Goal: Information Seeking & Learning: Find contact information

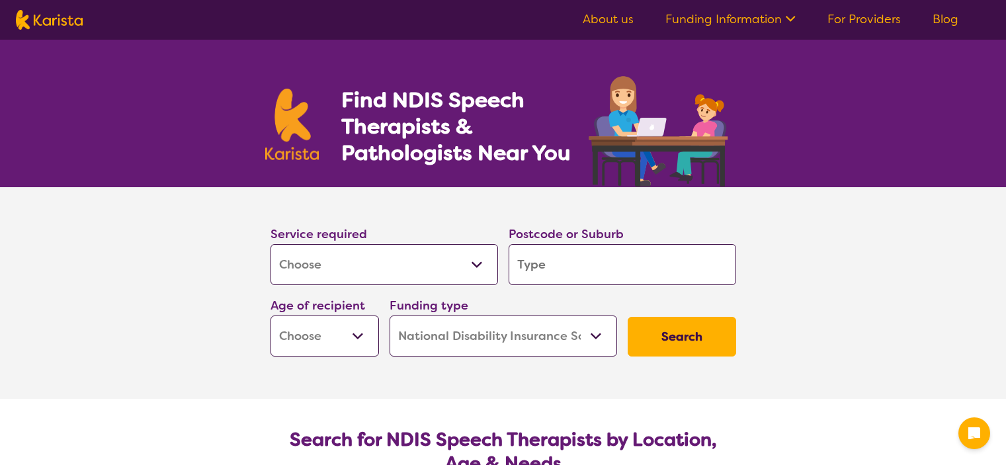
select select "[MEDICAL_DATA]"
select select "NDIS"
select select "[MEDICAL_DATA]"
select select "NDIS"
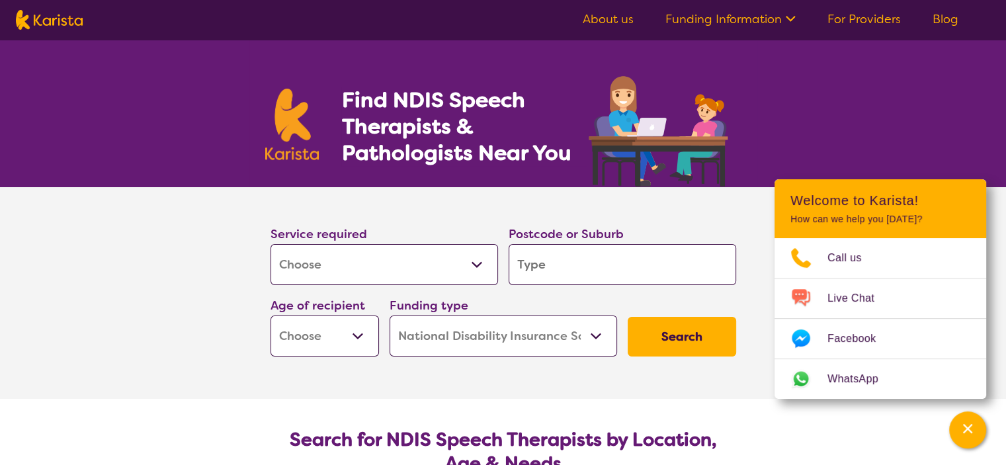
click at [450, 267] on select "Allied Health Assistant Assessment ([MEDICAL_DATA] or [MEDICAL_DATA]) Behaviour…" at bounding box center [385, 264] width 228 height 41
click at [271, 244] on select "Allied Health Assistant Assessment ([MEDICAL_DATA] or [MEDICAL_DATA]) Behaviour…" at bounding box center [385, 264] width 228 height 41
click at [615, 268] on input "search" at bounding box center [623, 264] width 228 height 41
type input "3"
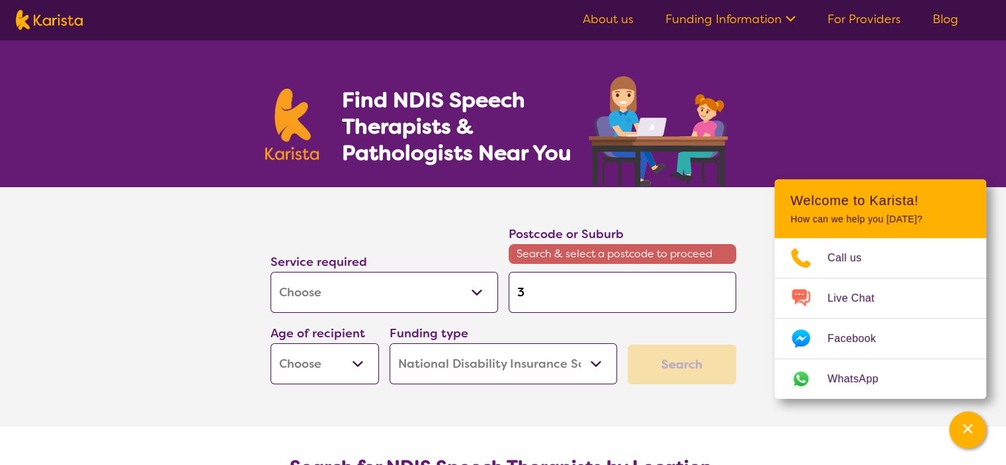
type input "31"
type input "315"
type input "3150"
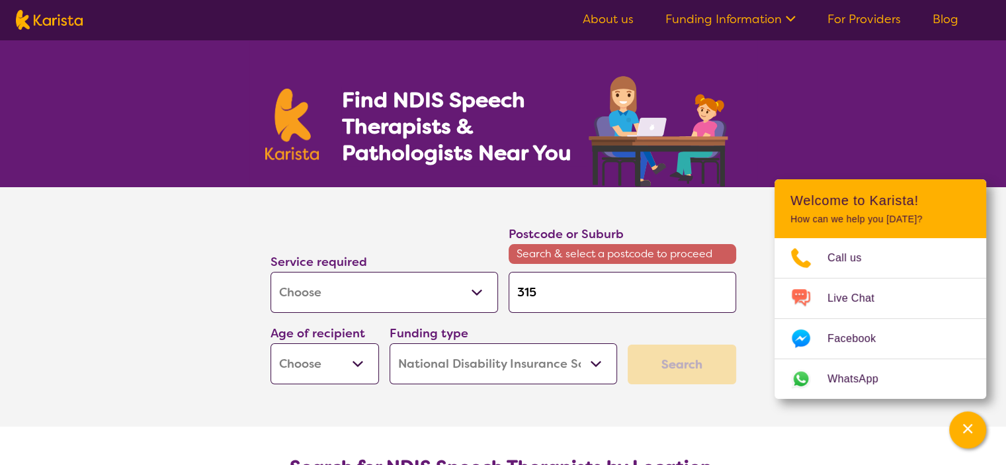
type input "3150"
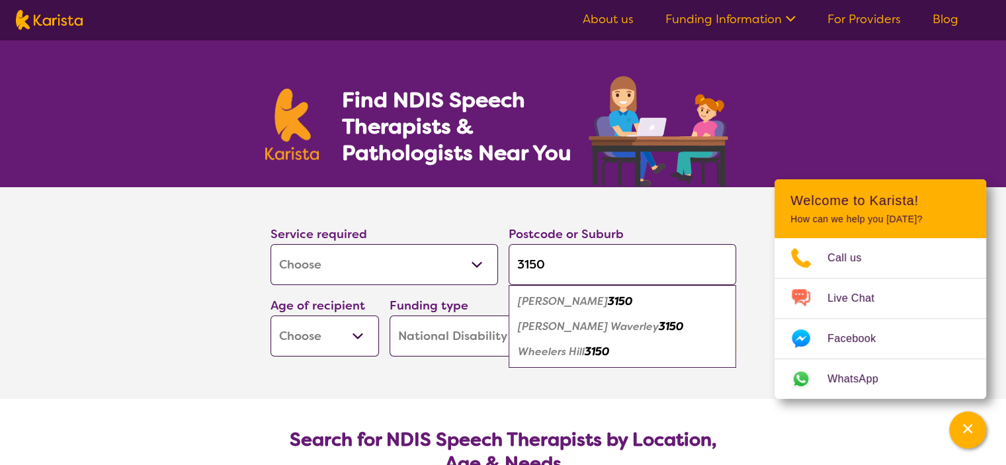
type input "3150"
click at [659, 329] on em "3150" at bounding box center [671, 327] width 24 height 14
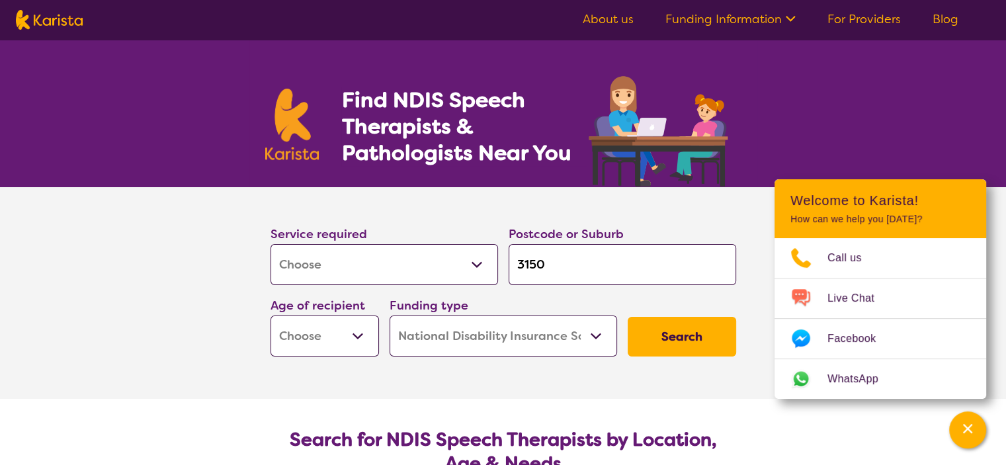
click at [356, 327] on select "Early Childhood - 0 to 9 Child - 10 to 11 Adolescent - 12 to 17 Adult - 18 to 6…" at bounding box center [325, 336] width 109 height 41
select select "AG"
click at [271, 316] on select "Early Childhood - 0 to 9 Child - 10 to 11 Adolescent - 12 to 17 Adult - 18 to 6…" at bounding box center [325, 336] width 109 height 41
select select "AG"
click at [685, 345] on button "Search" at bounding box center [682, 337] width 109 height 40
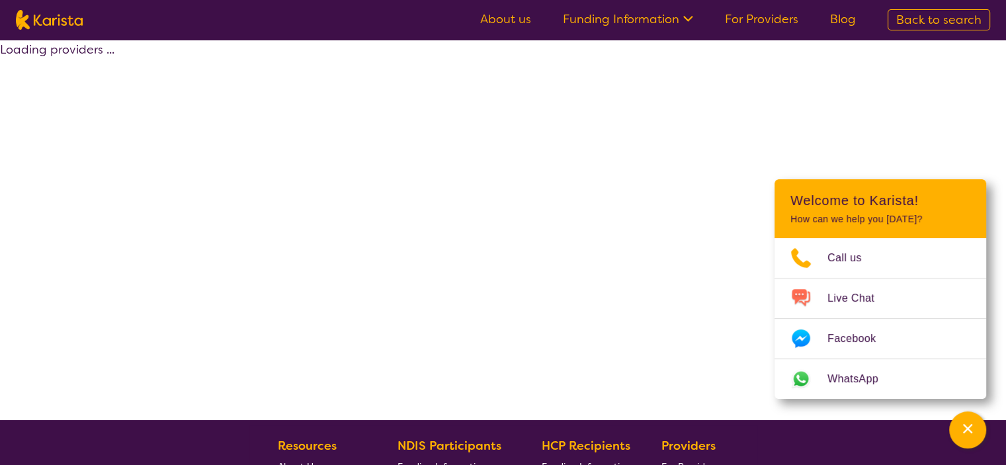
select select "by_score"
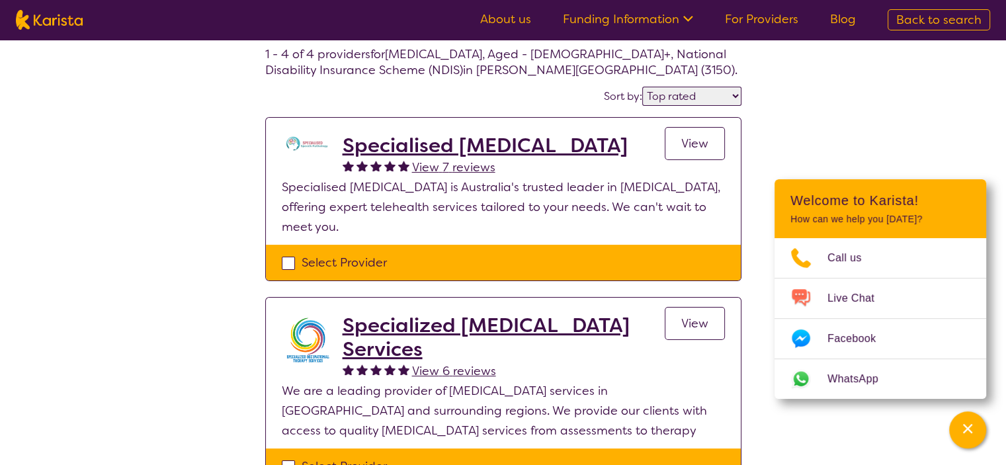
scroll to position [68, 0]
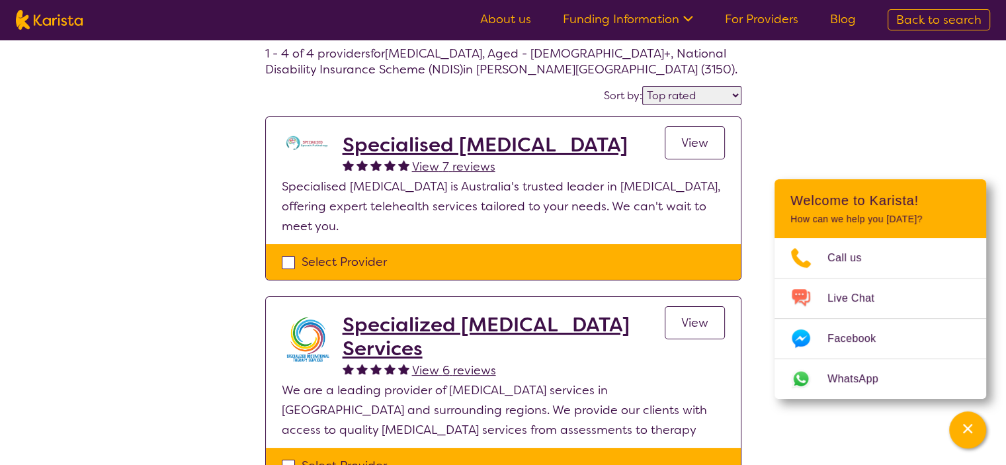
click at [714, 132] on link "View" at bounding box center [695, 142] width 60 height 33
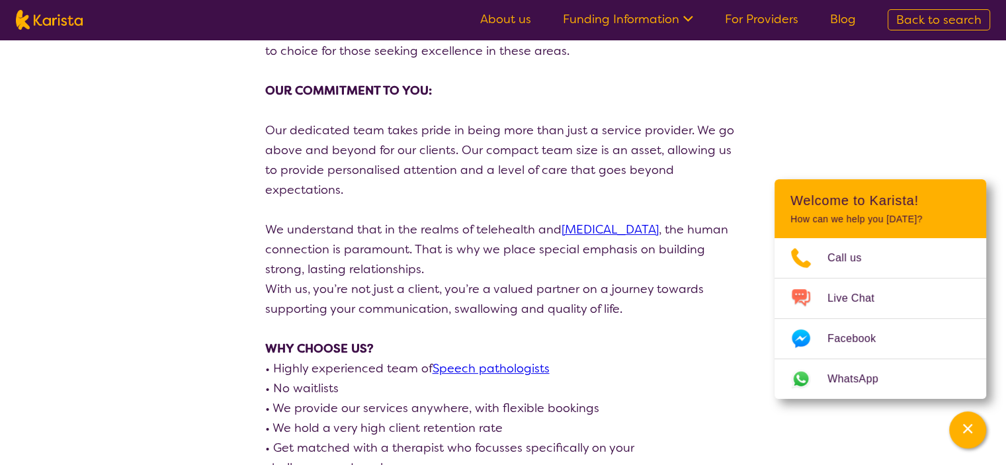
scroll to position [412, 0]
drag, startPoint x: 548, startPoint y: 387, endPoint x: 431, endPoint y: 241, distance: 186.8
click at [431, 241] on p "We understand that in the realms of telehealth and [MEDICAL_DATA] , the human c…" at bounding box center [503, 248] width 476 height 60
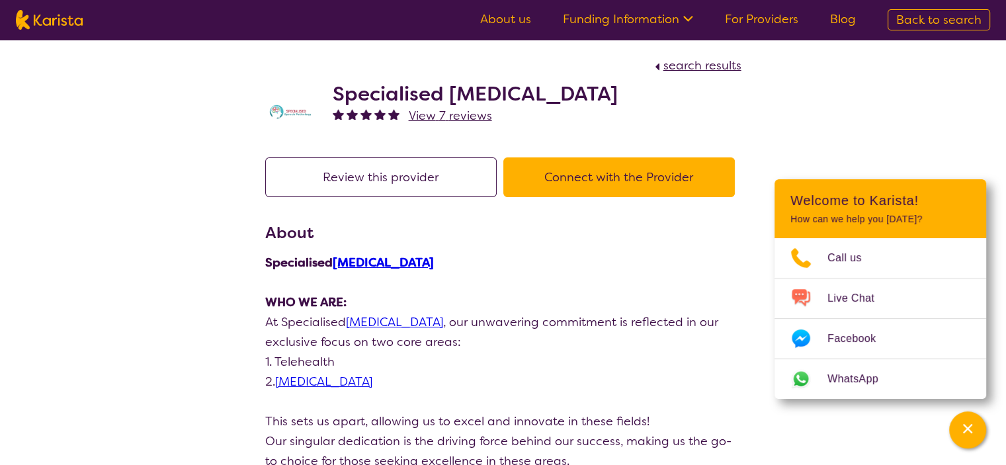
scroll to position [3, 0]
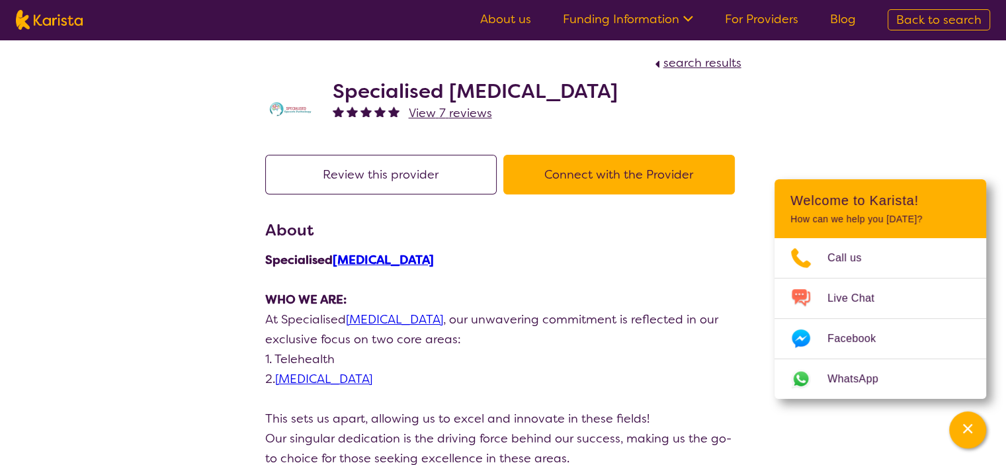
click at [574, 175] on button "Connect with the Provider" at bounding box center [619, 175] width 232 height 40
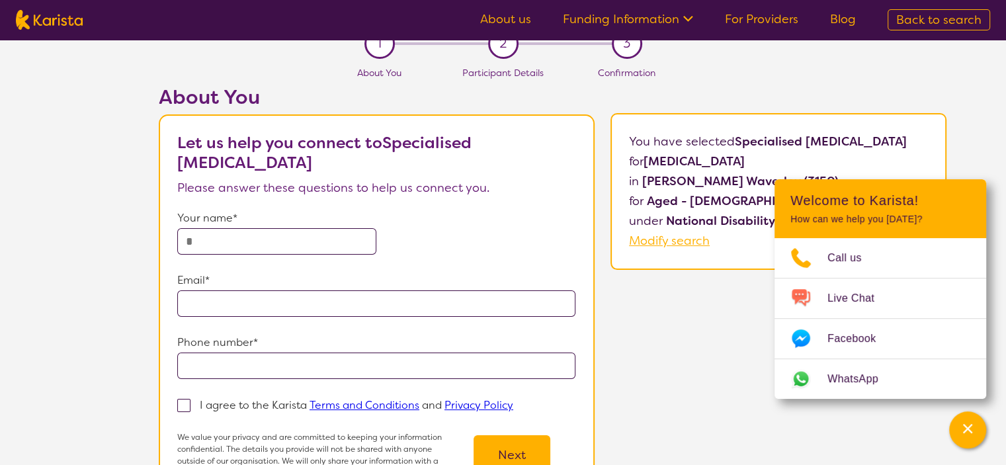
scroll to position [19, 0]
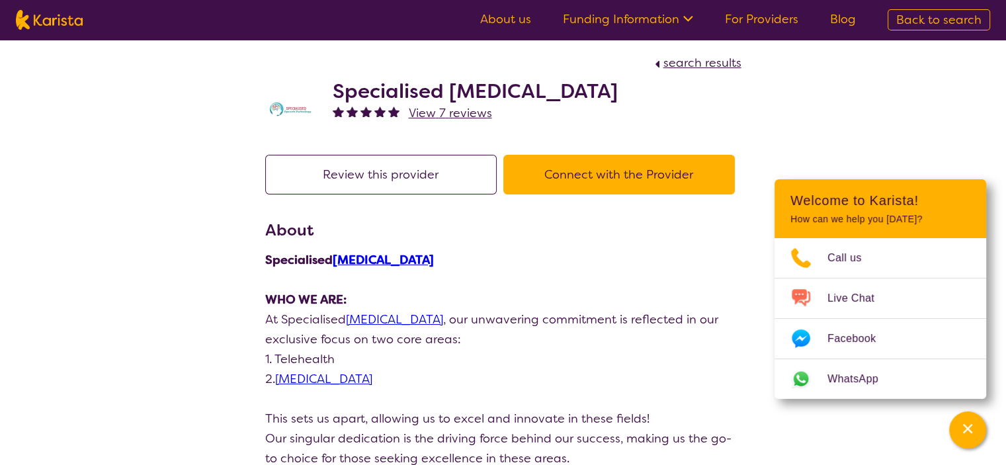
scroll to position [68, 0]
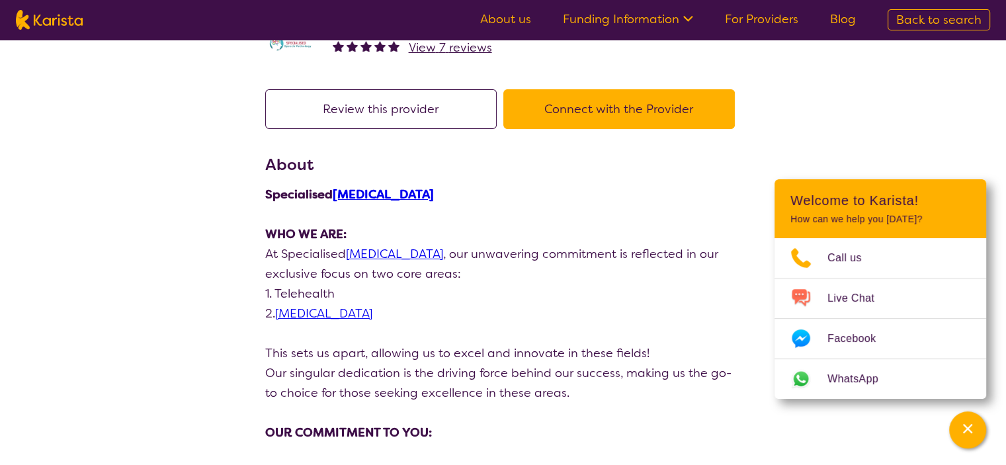
select select "by_score"
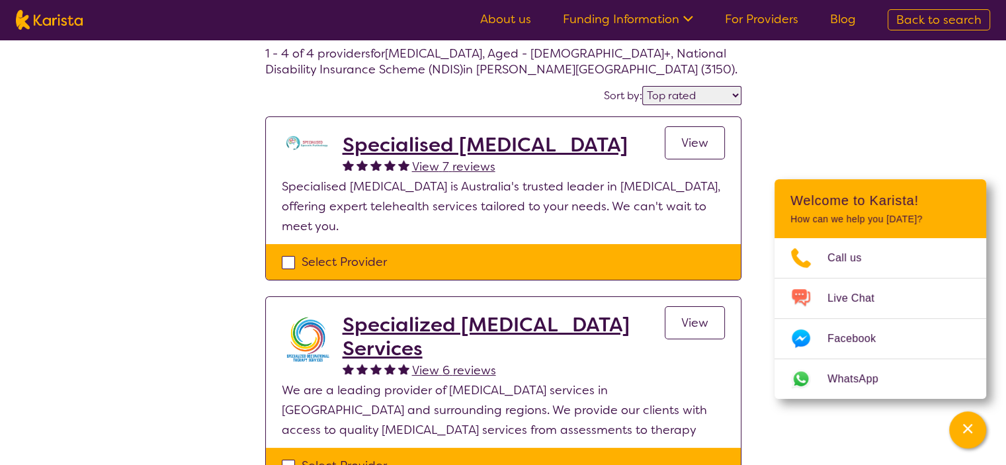
select select "[MEDICAL_DATA]"
select select "AG"
select select "NDIS"
select select "[MEDICAL_DATA]"
select select "AG"
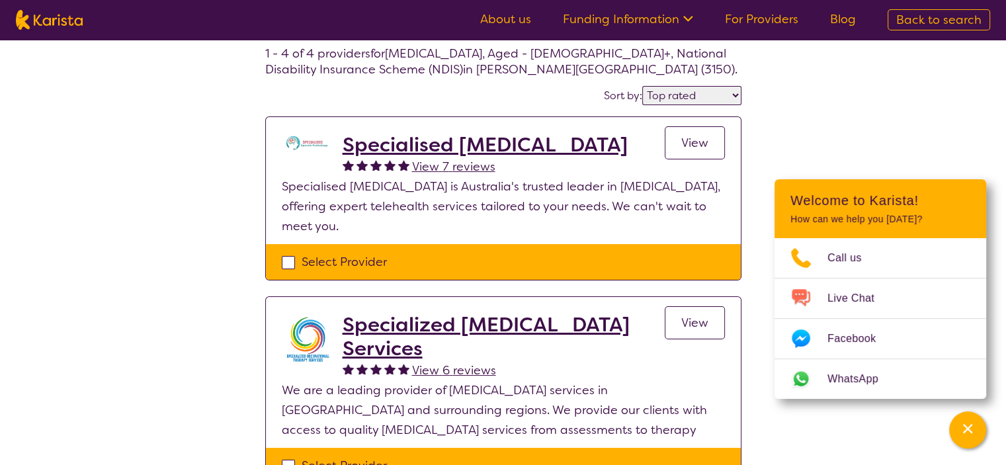
select select "NDIS"
